Goal: Find specific page/section: Find specific page/section

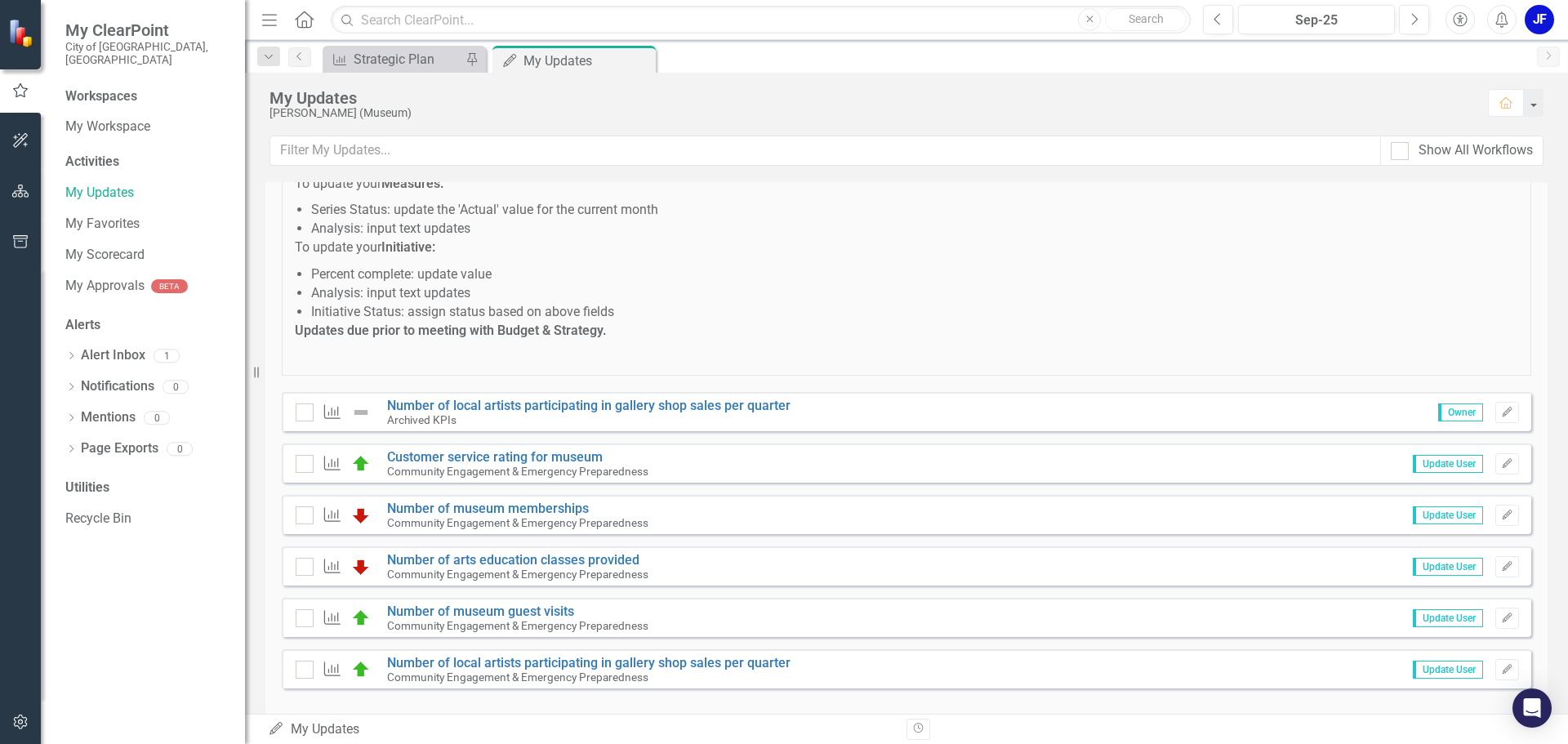
scroll to position [187, 0]
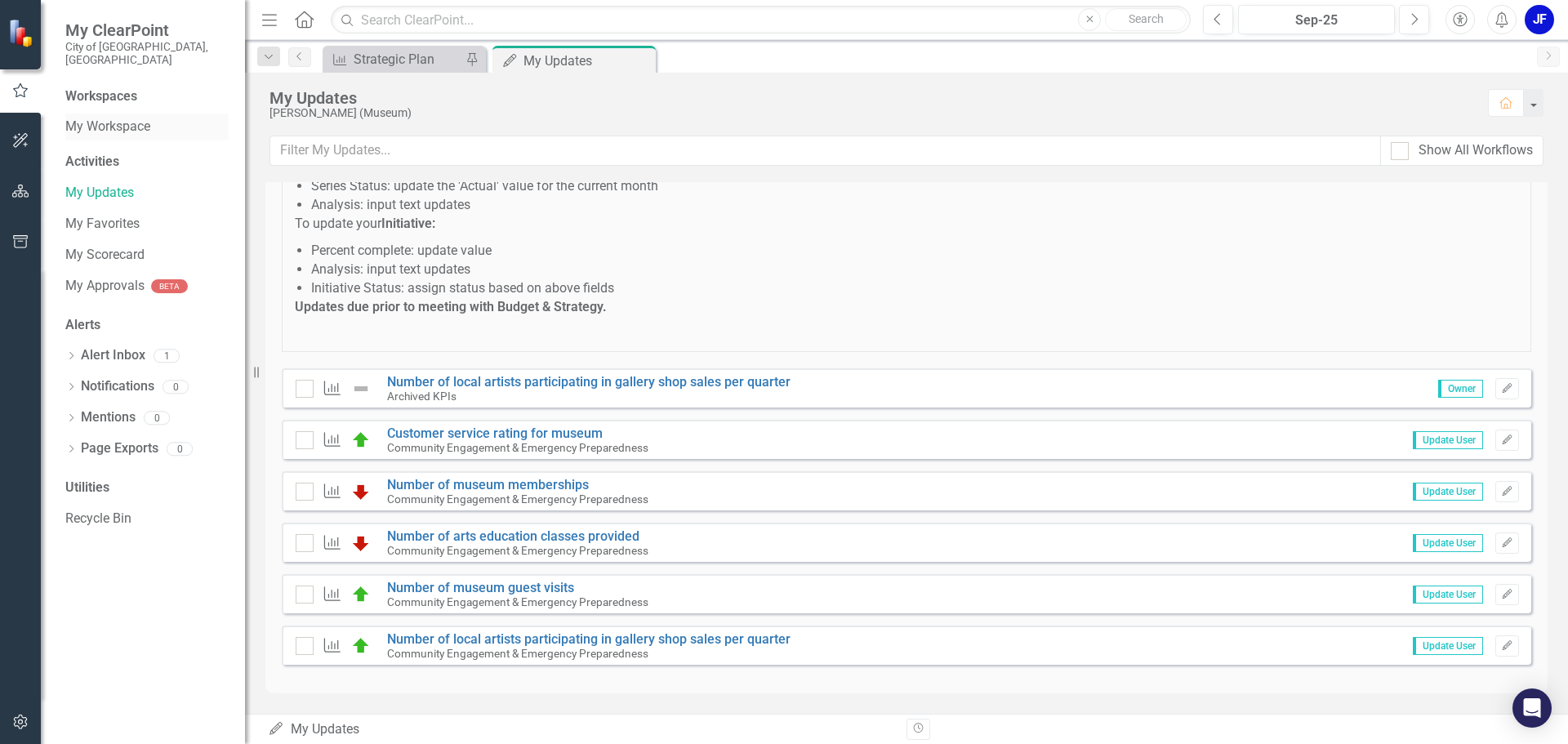
click at [103, 118] on link "My Workspace" at bounding box center [147, 127] width 163 height 19
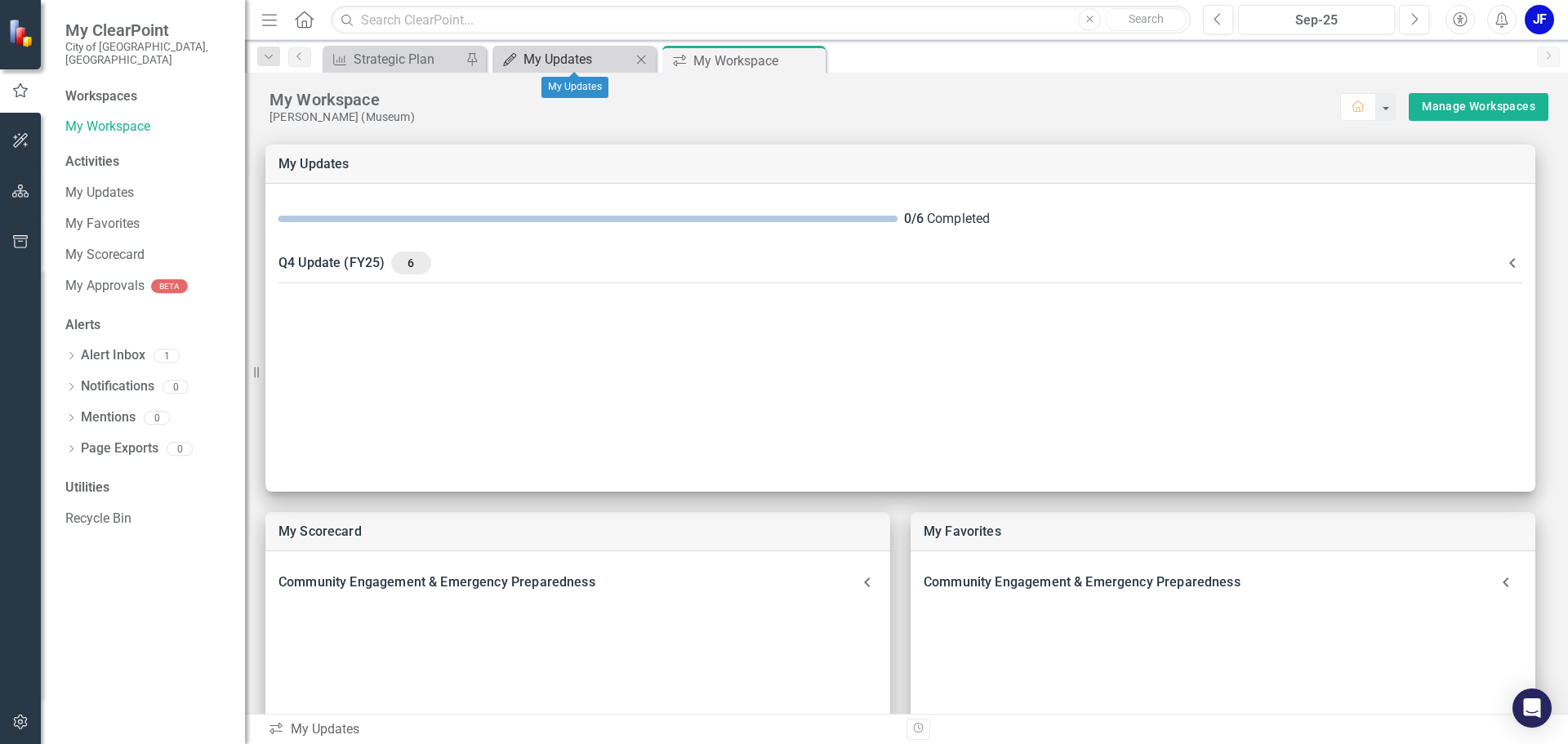
click at [533, 62] on div "My Updates" at bounding box center [577, 59] width 108 height 20
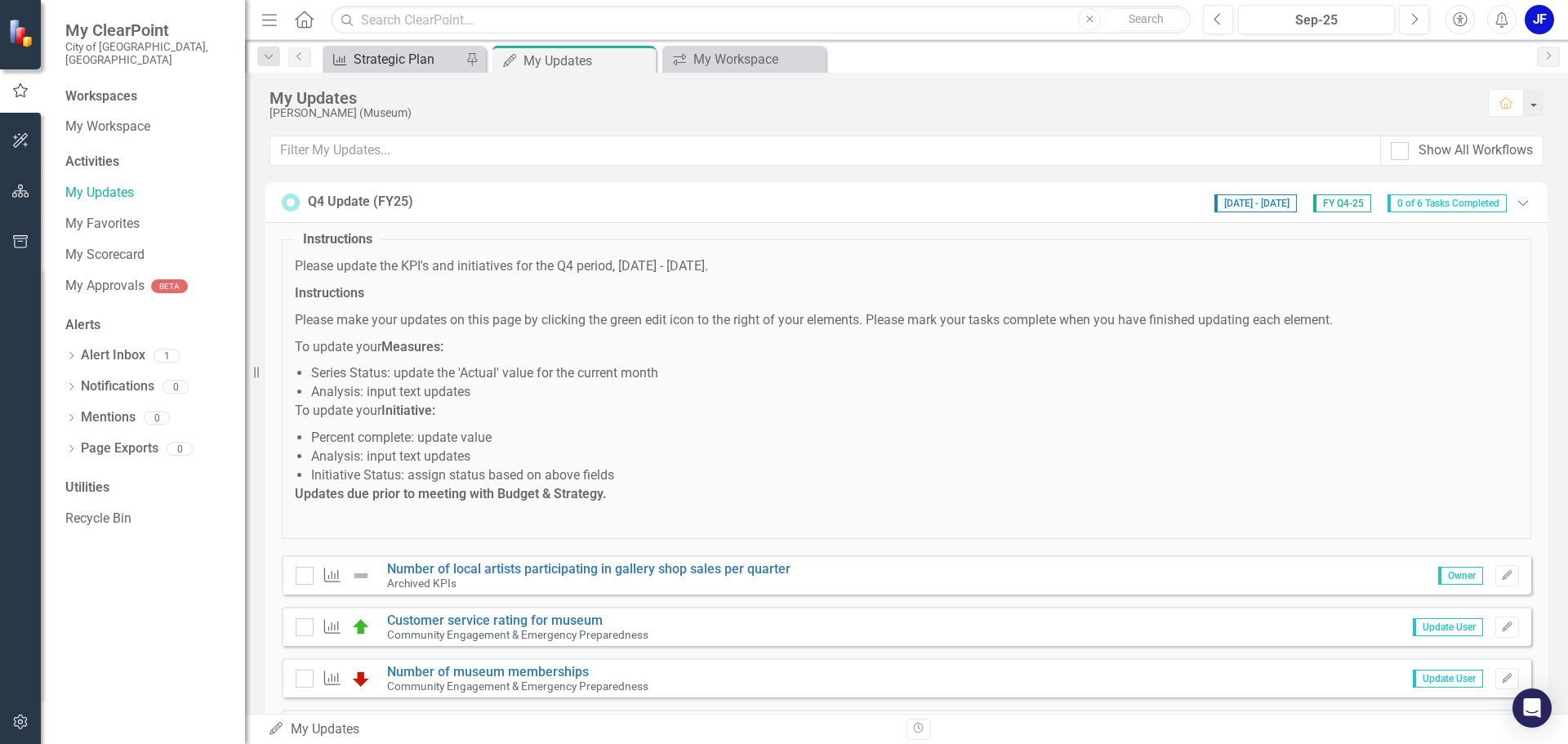
click at [393, 65] on div "Strategic Plan" at bounding box center [408, 59] width 108 height 20
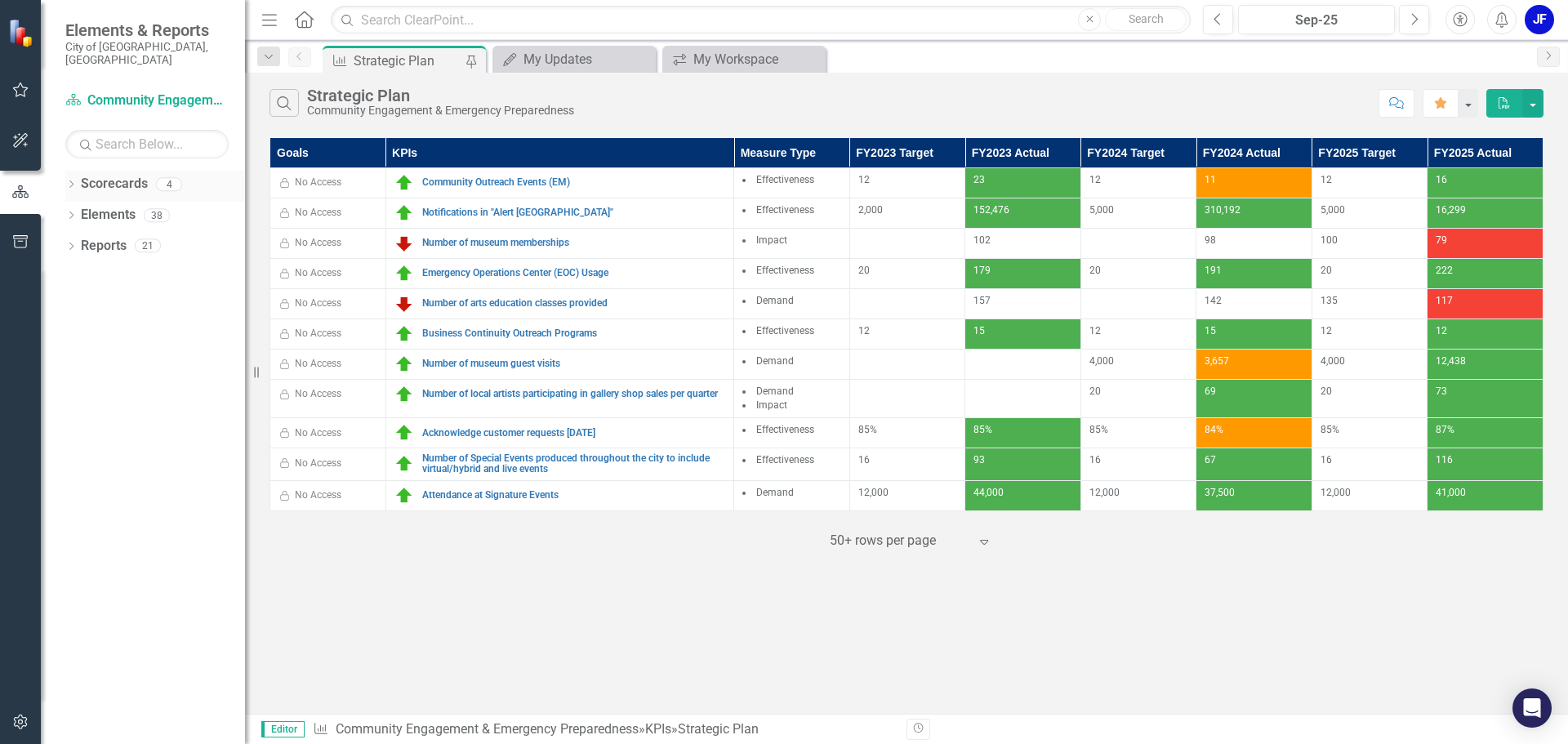
click at [72, 181] on icon "Dropdown" at bounding box center [71, 186] width 12 height 9
click at [176, 237] on link "Budget Initiatives" at bounding box center [167, 246] width 155 height 19
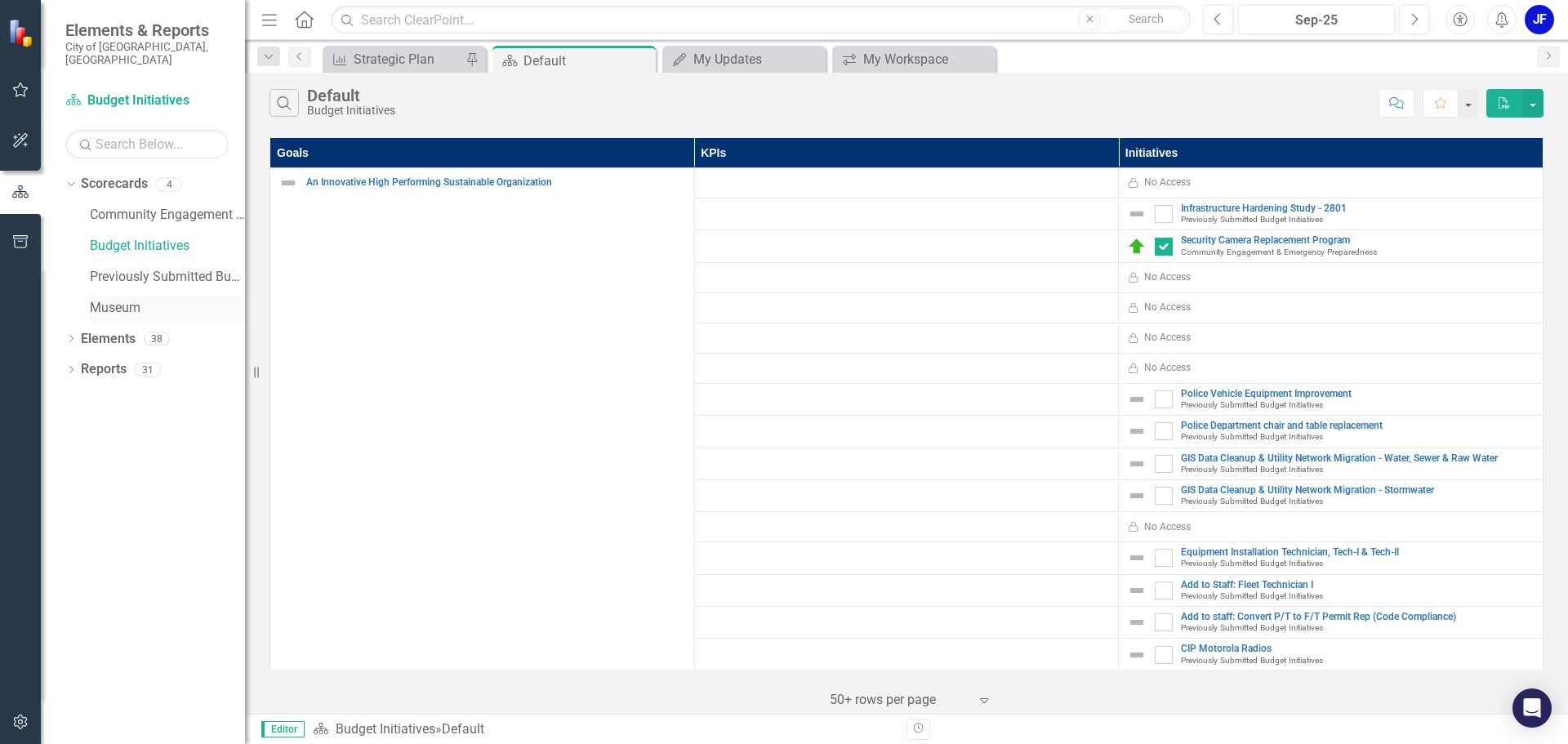
click at [155, 299] on link "Museum" at bounding box center [167, 308] width 155 height 19
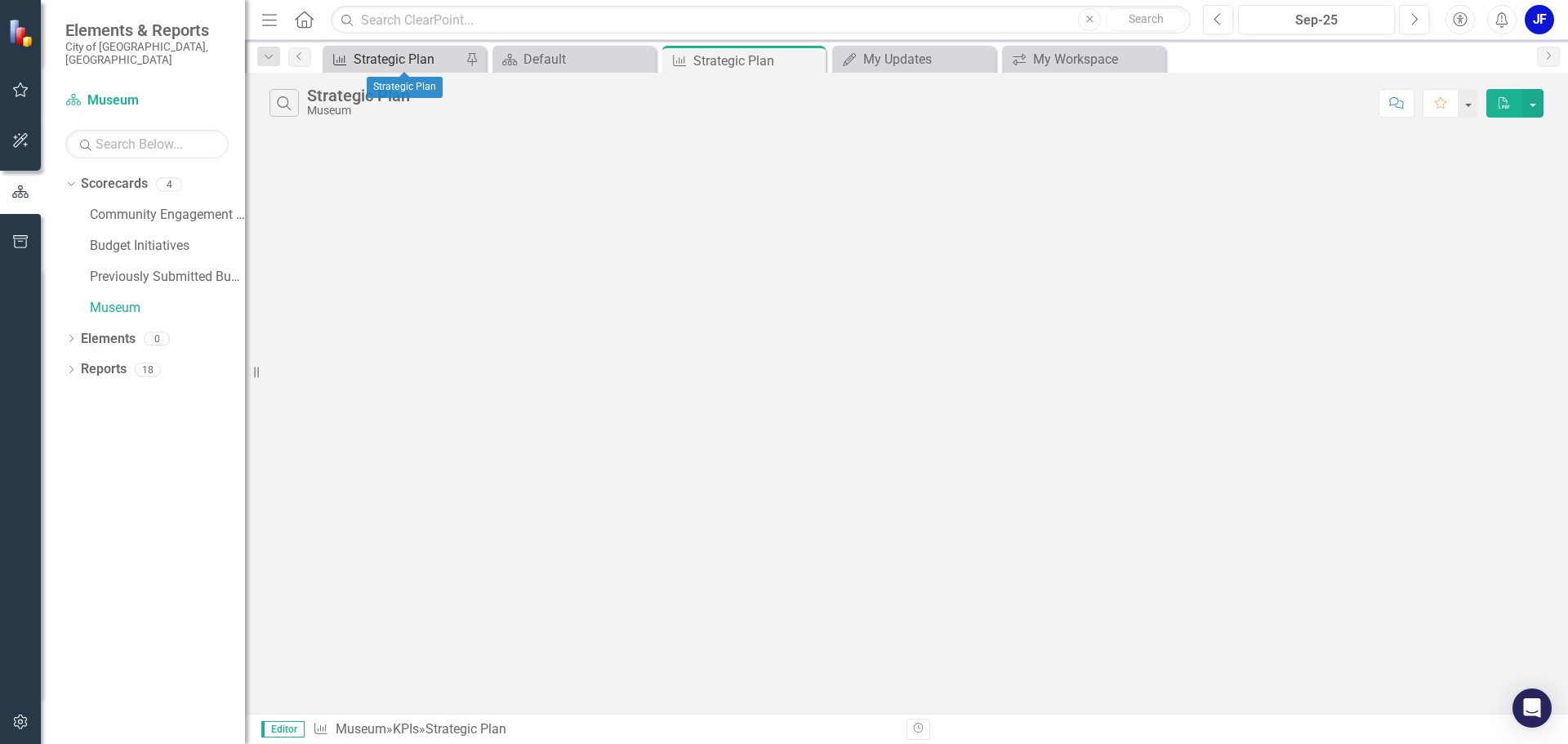
click at [349, 64] on link "KPI Strategic Plan" at bounding box center [394, 59] width 135 height 20
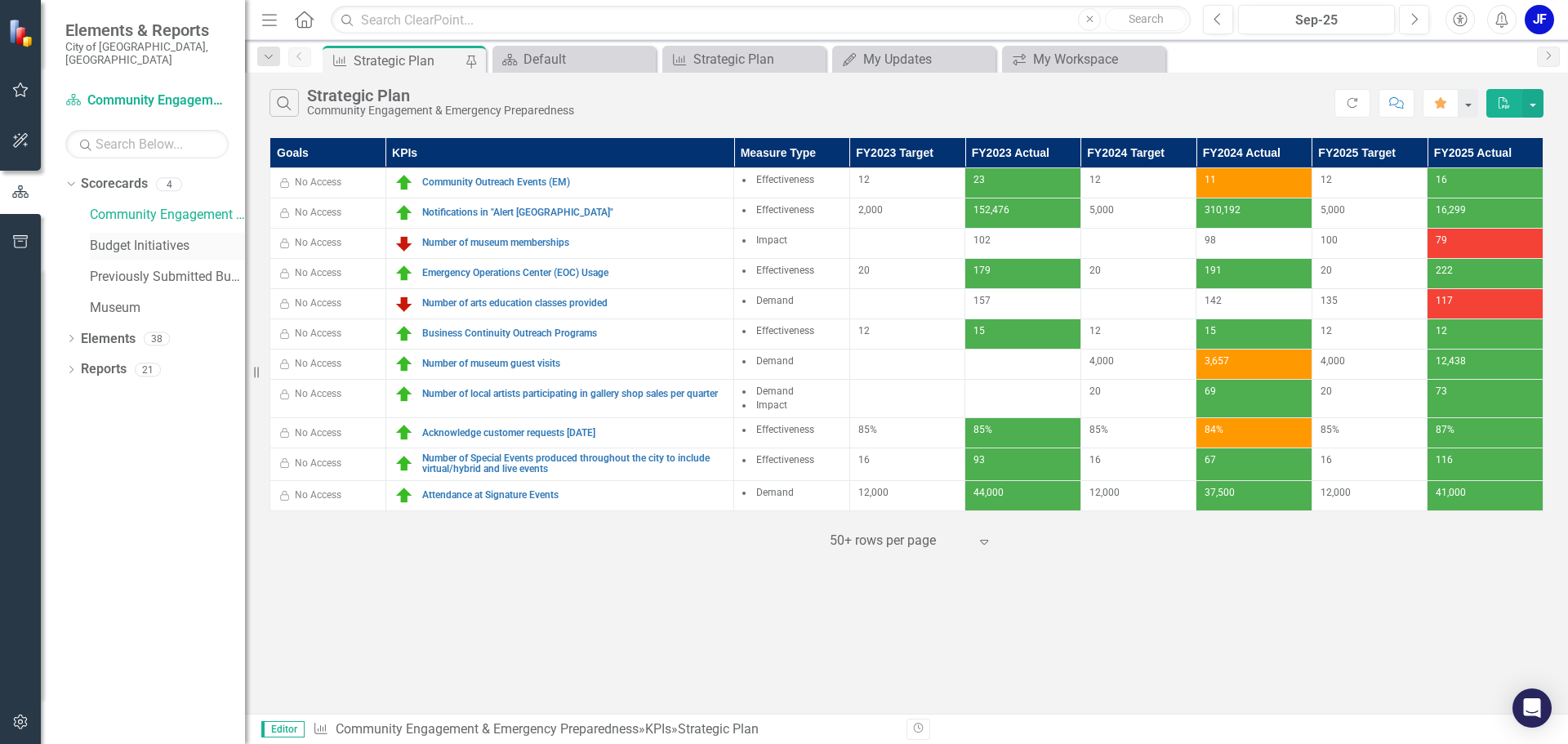
click at [171, 237] on link "Budget Initiatives" at bounding box center [167, 246] width 155 height 19
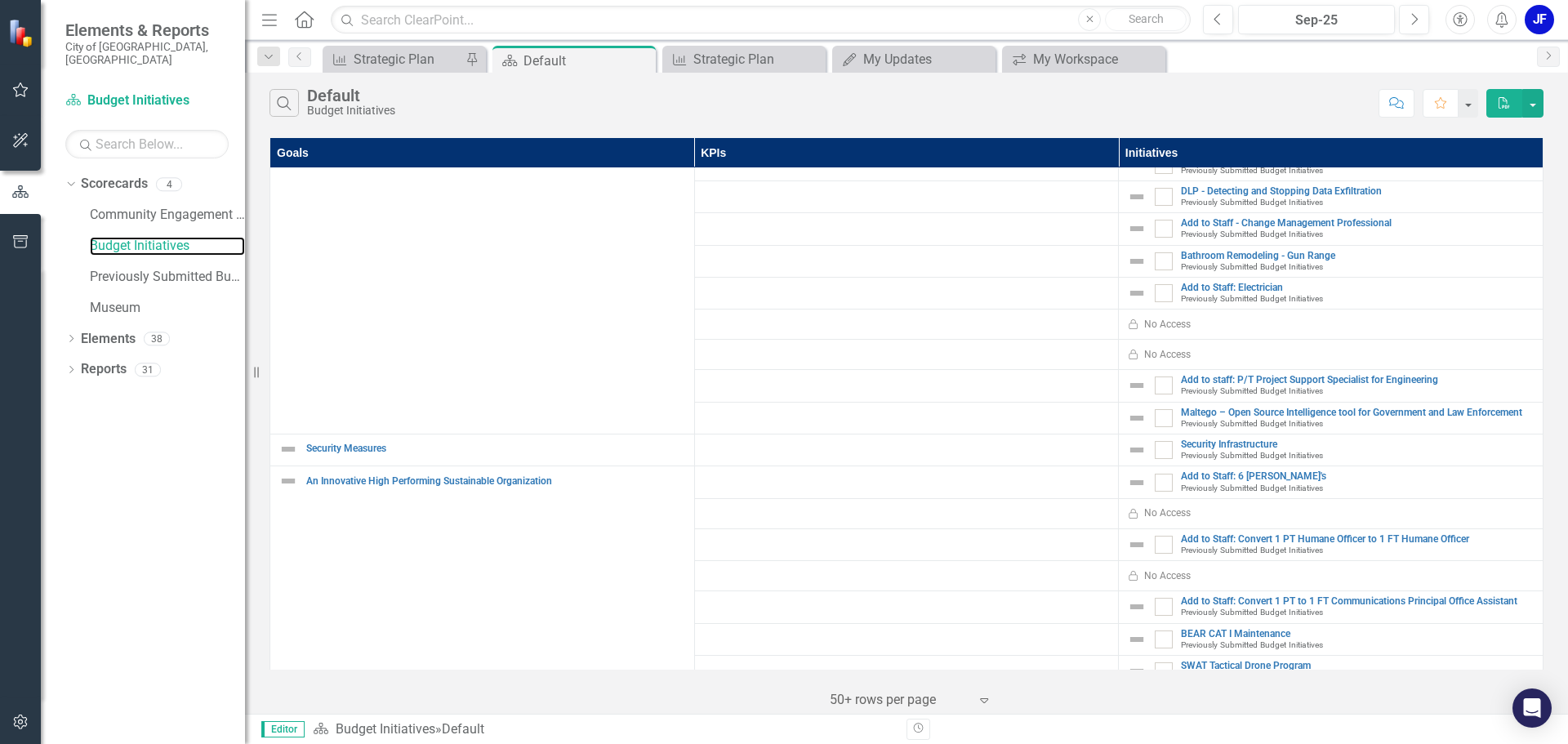
scroll to position [604, 0]
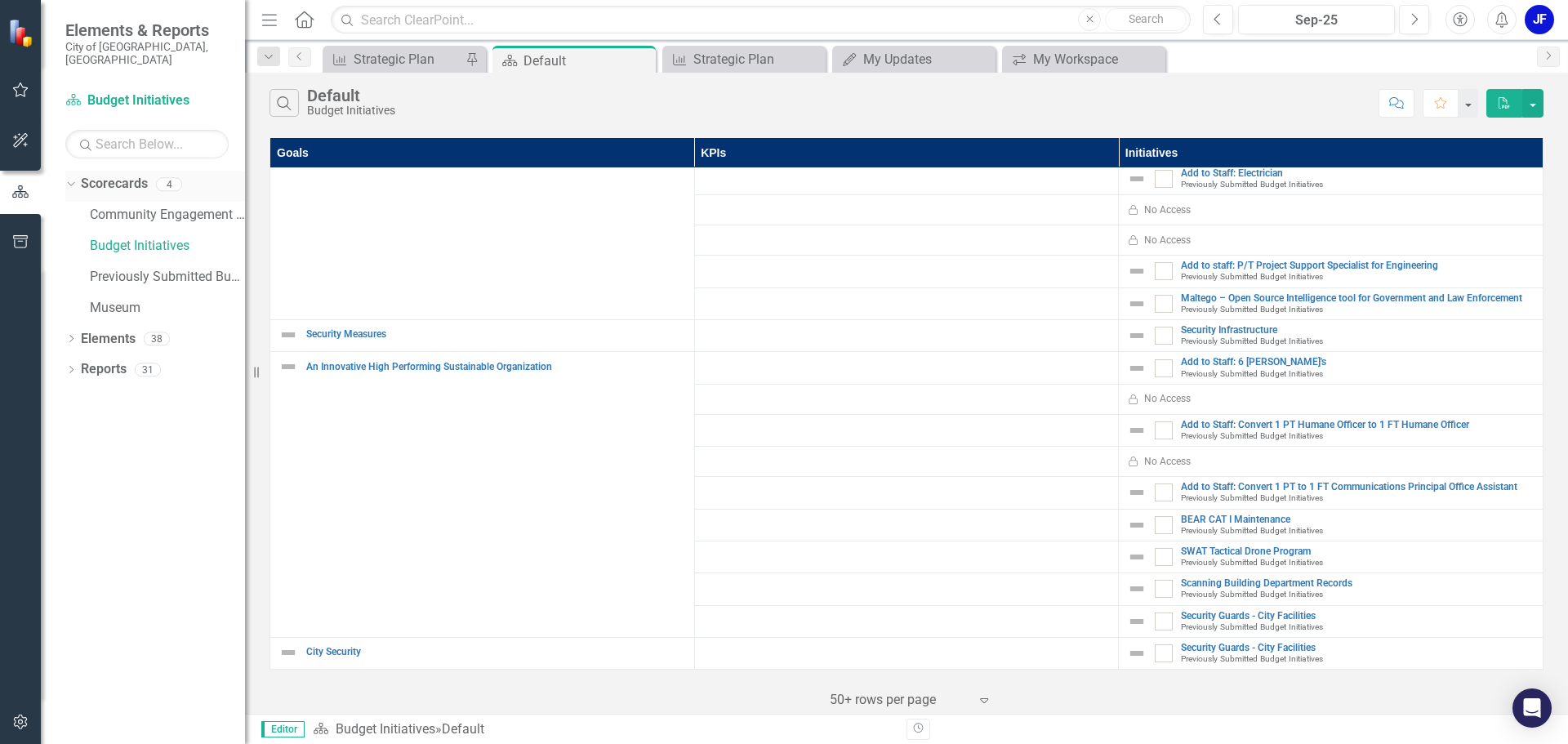
click at [71, 178] on icon "Dropdown" at bounding box center [69, 183] width 9 height 12
click at [71, 181] on icon "Dropdown" at bounding box center [71, 186] width 12 height 9
click at [74, 336] on icon "Dropdown" at bounding box center [71, 340] width 12 height 9
click at [67, 490] on icon "Dropdown" at bounding box center [71, 494] width 12 height 9
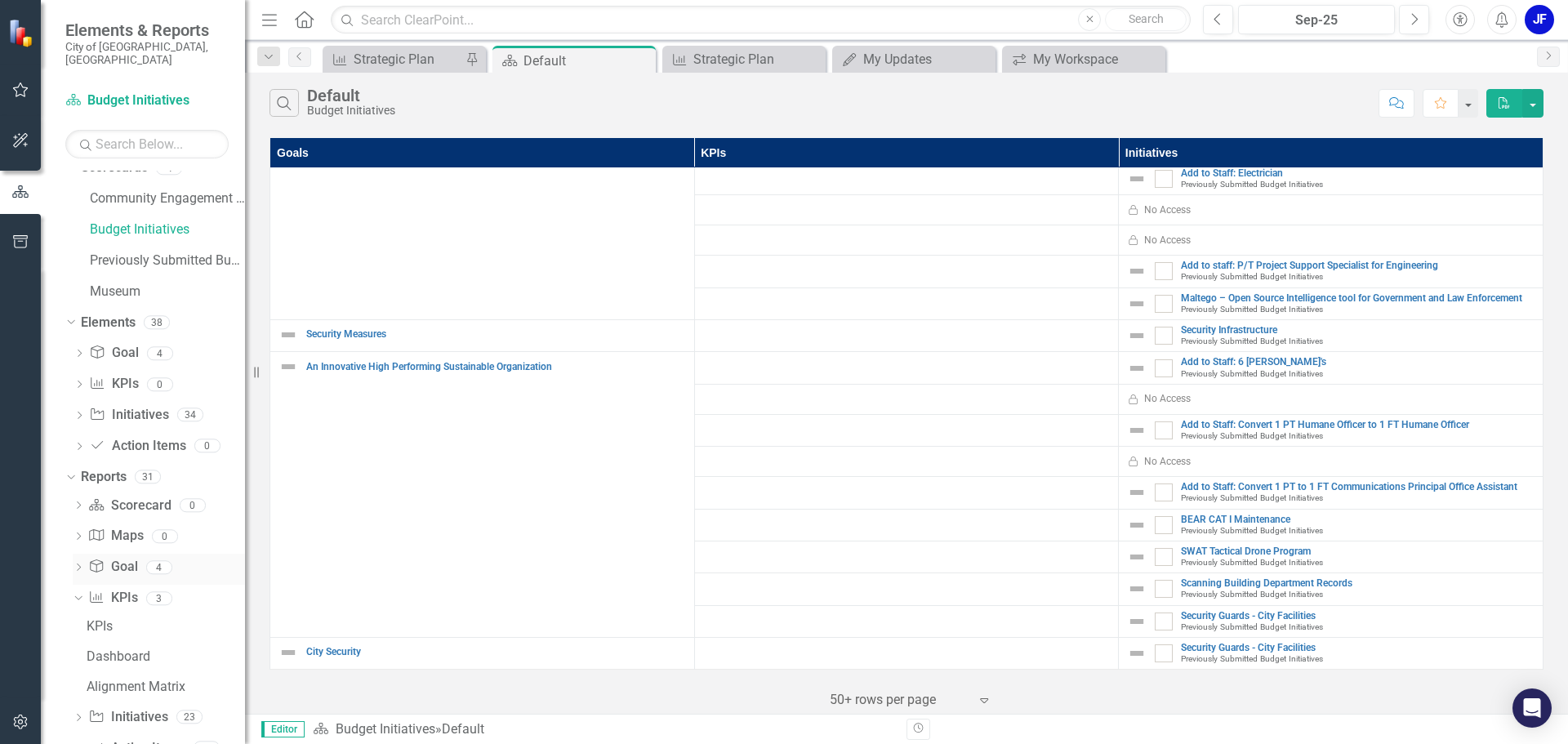
scroll to position [0, 0]
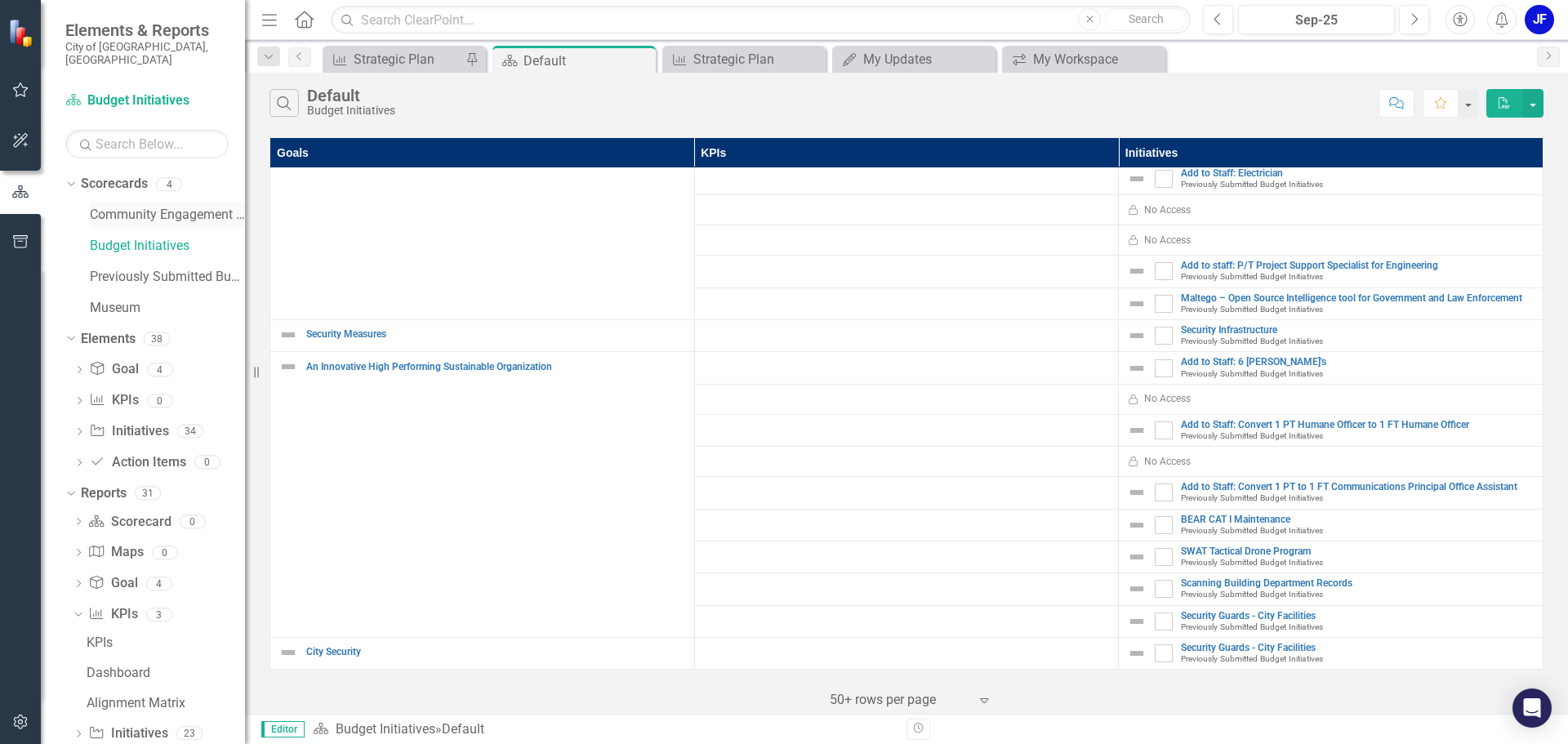
click at [125, 209] on link "Community Engagement & Emergency Preparedness" at bounding box center [167, 215] width 155 height 19
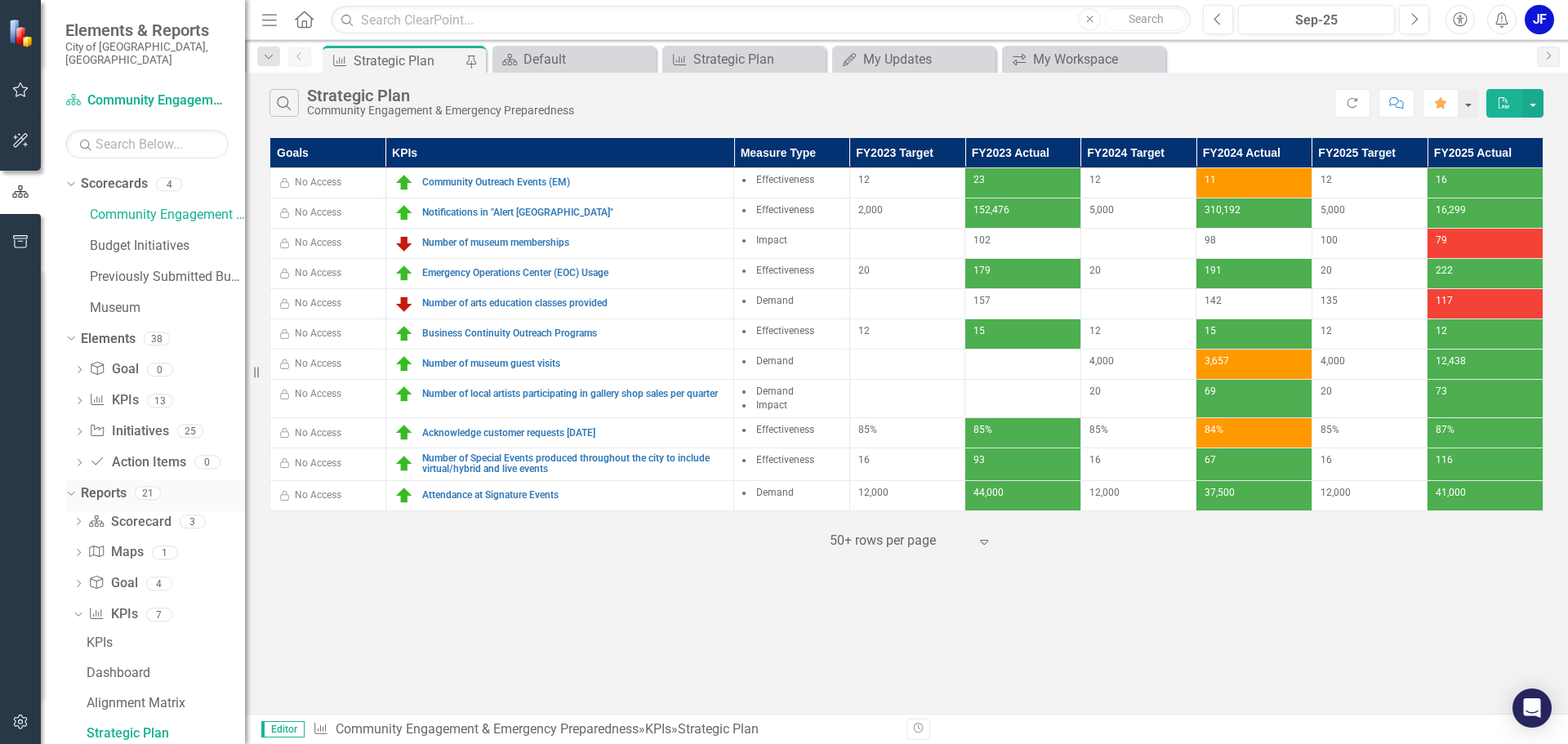
click at [111, 484] on link "Reports" at bounding box center [104, 493] width 46 height 19
click at [98, 484] on link "Reports" at bounding box center [104, 493] width 46 height 19
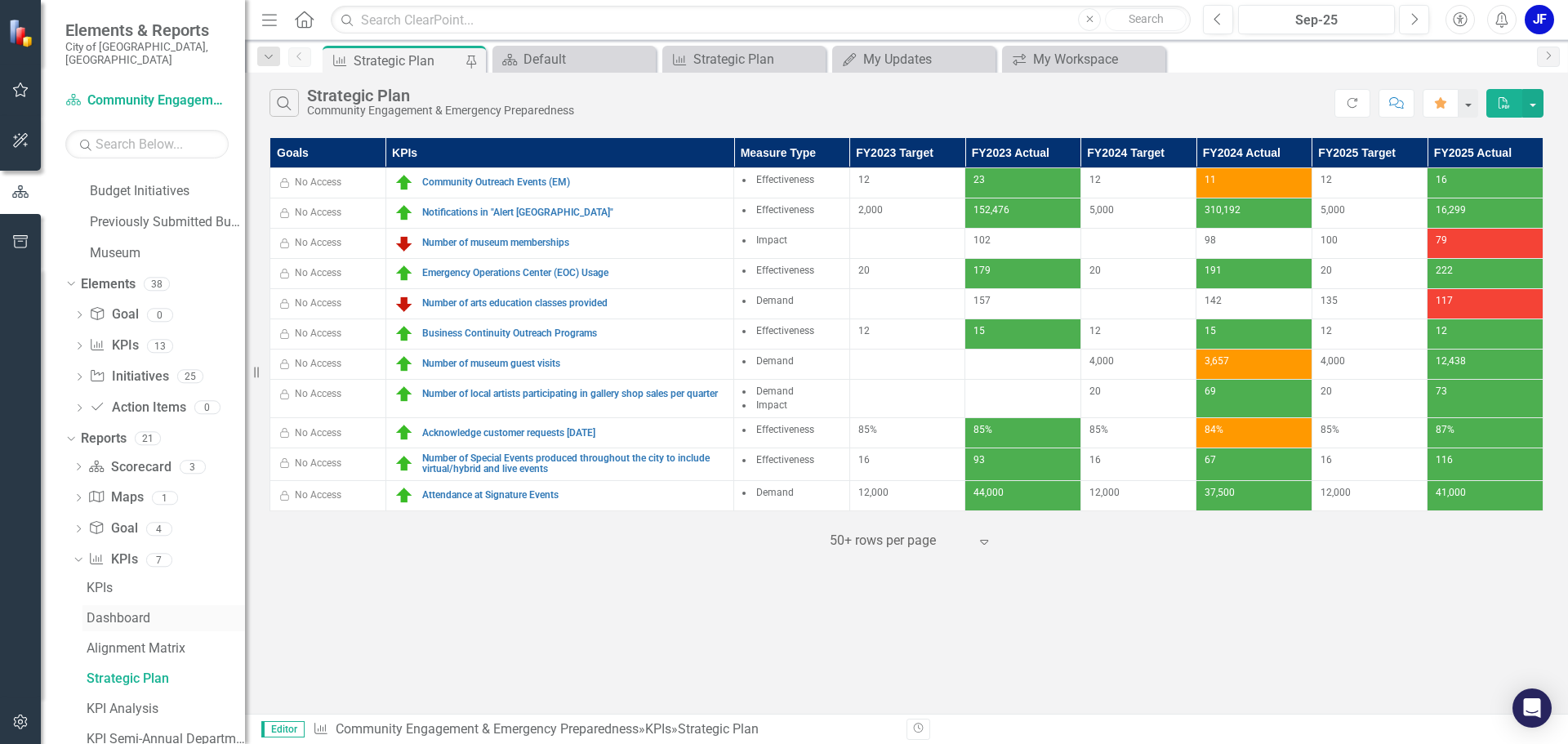
scroll to position [82, 0]
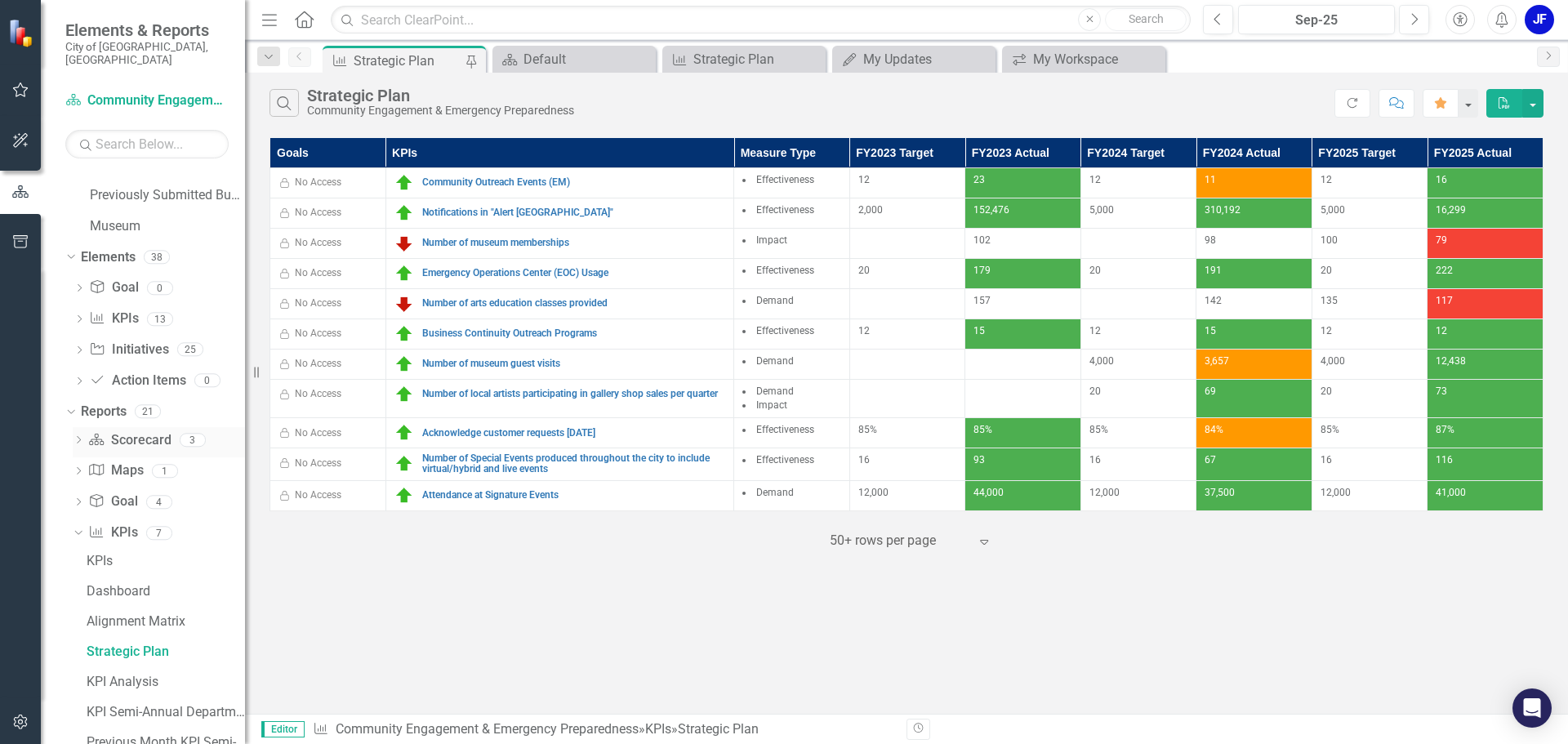
click at [74, 527] on icon "Dropdown" at bounding box center [77, 532] width 9 height 12
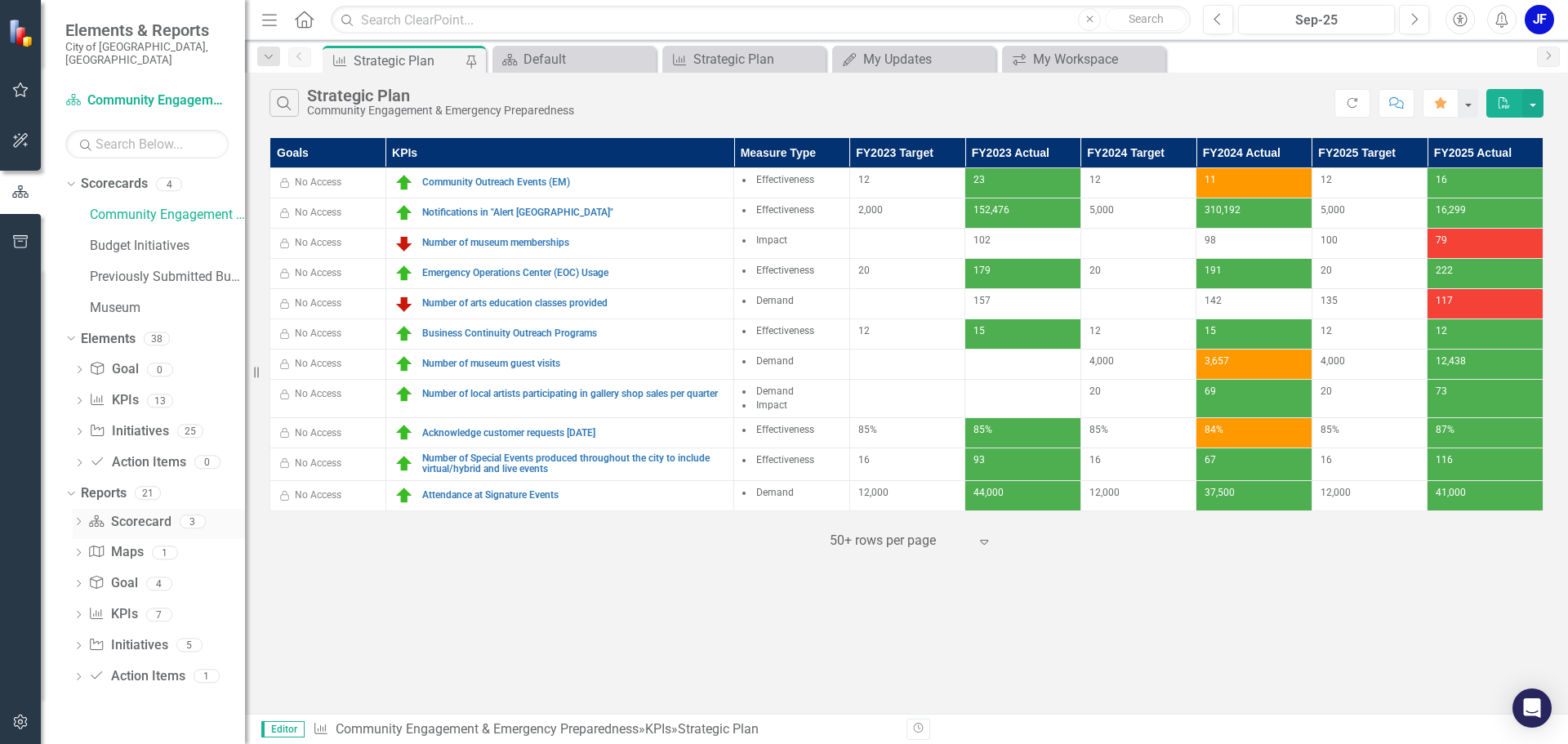
scroll to position [0, 0]
click at [79, 642] on icon at bounding box center [78, 646] width 4 height 7
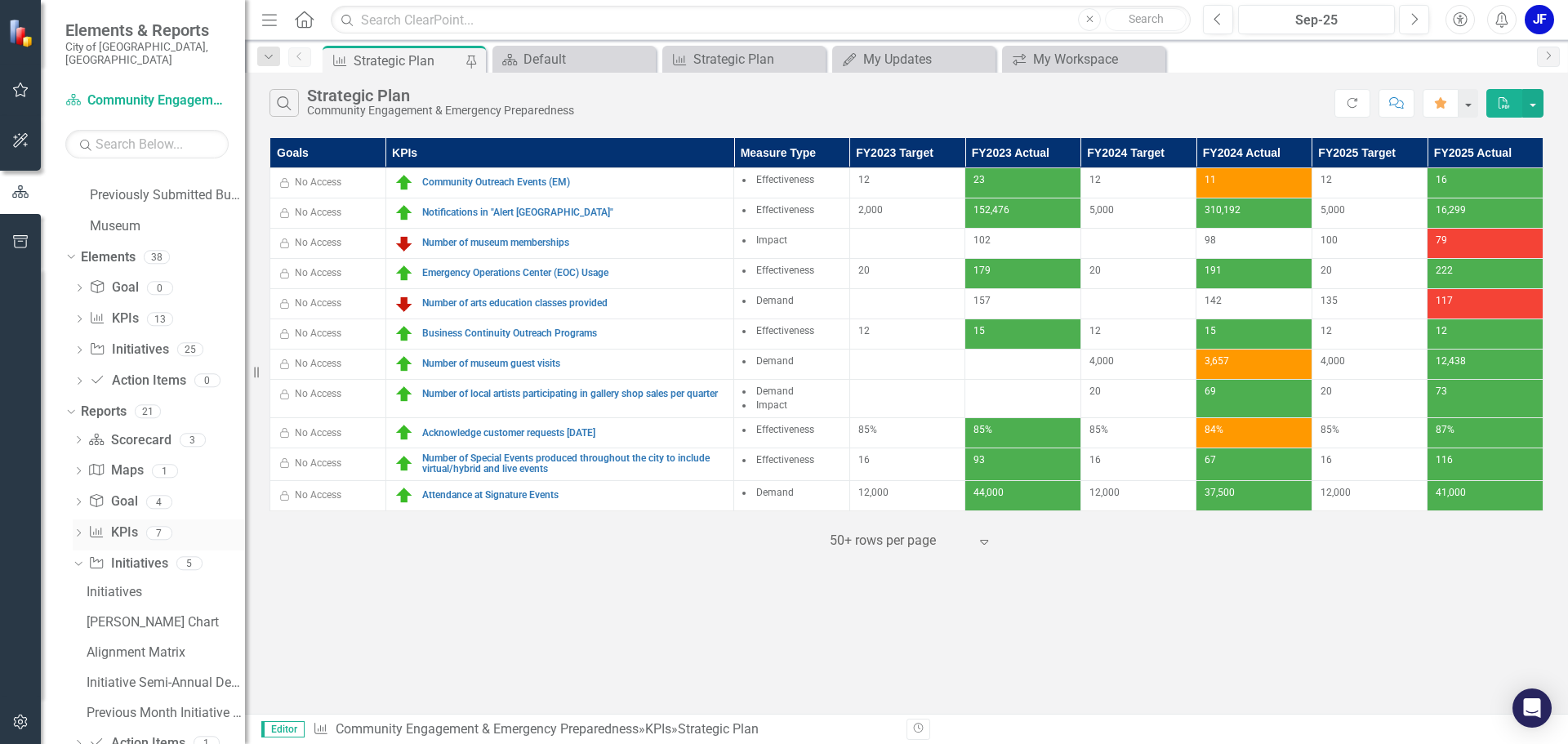
scroll to position [109, 0]
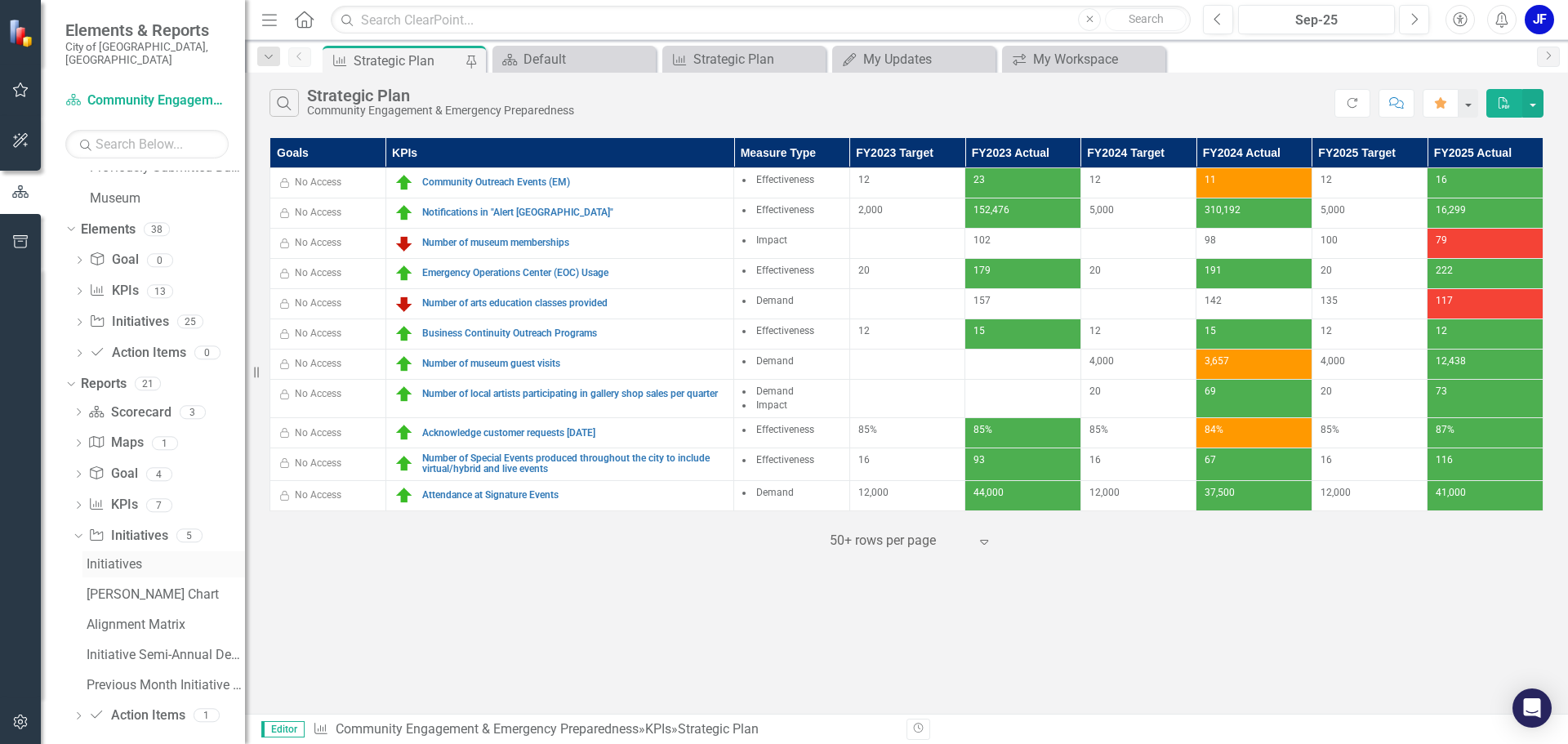
click at [125, 557] on div "Initiatives" at bounding box center [166, 564] width 159 height 15
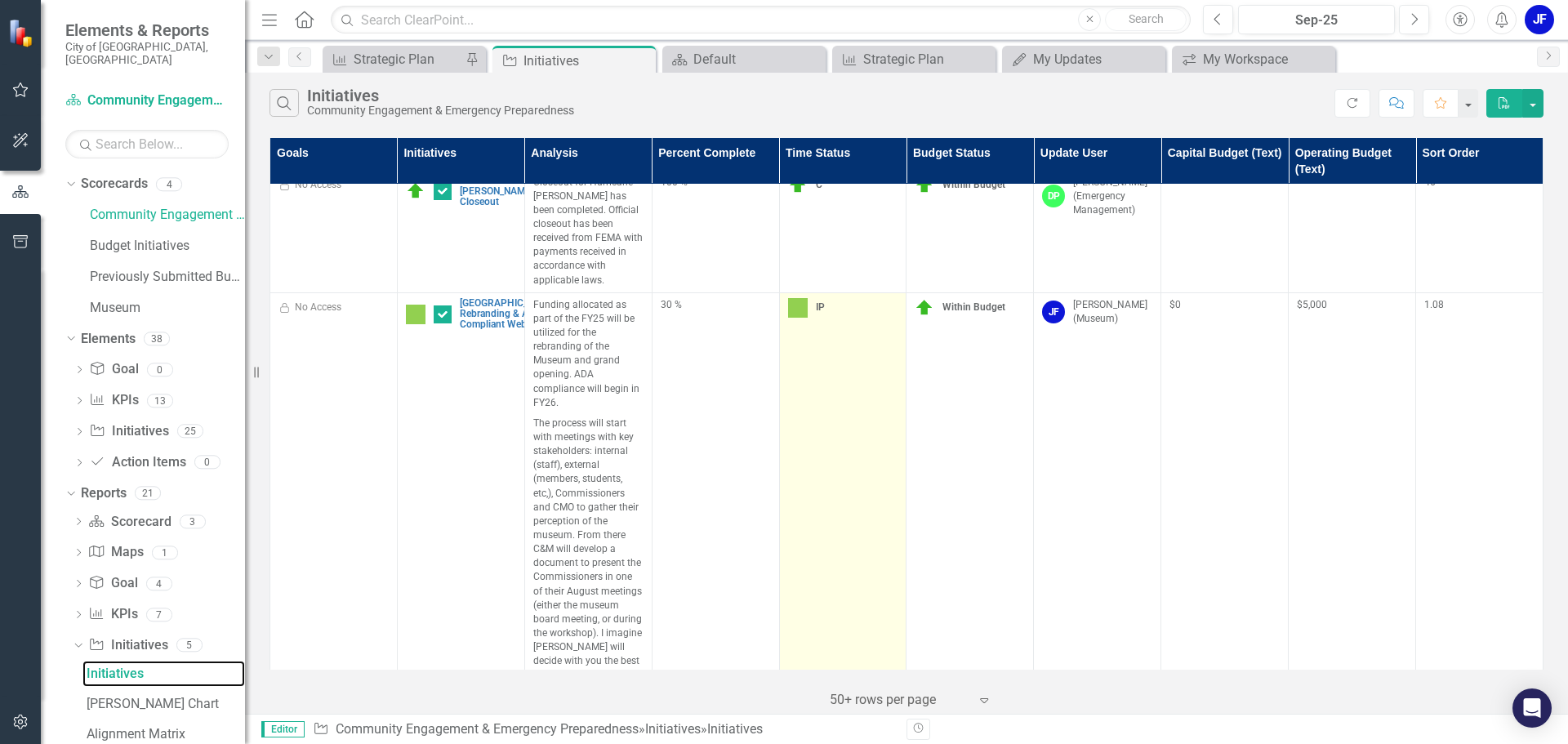
scroll to position [1113, 0]
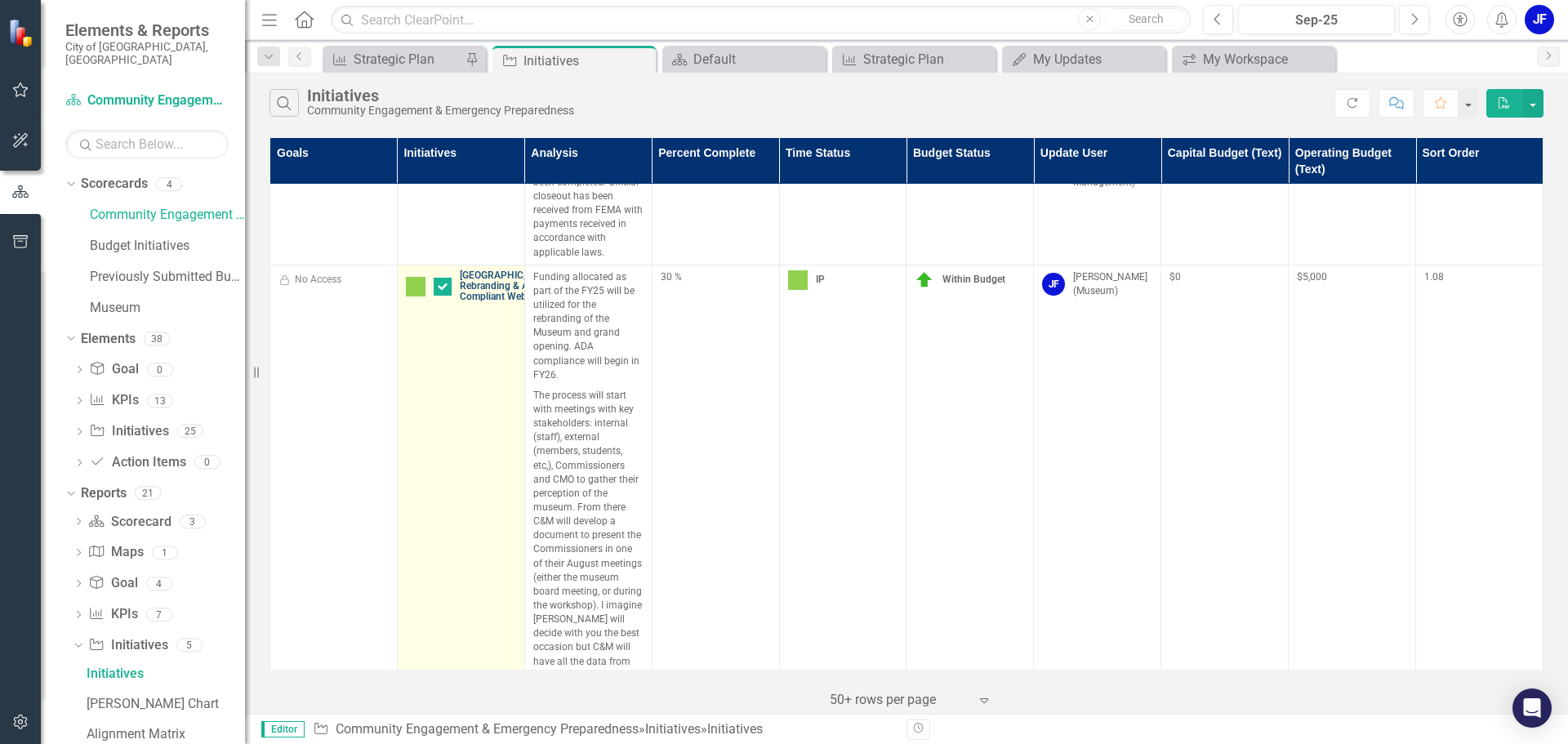
click at [482, 293] on link "[GEOGRAPHIC_DATA] Rebranding & ADA Compliant Website" at bounding box center [506, 286] width 94 height 33
